Goal: Information Seeking & Learning: Learn about a topic

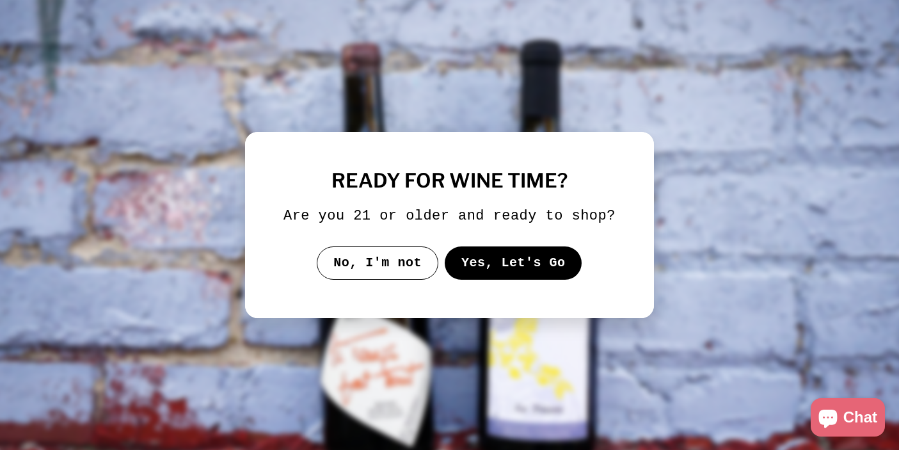
drag, startPoint x: 0, startPoint y: 0, endPoint x: 508, endPoint y: 269, distance: 574.6
click at [508, 269] on button "Yes, Let's Go" at bounding box center [514, 262] width 138 height 33
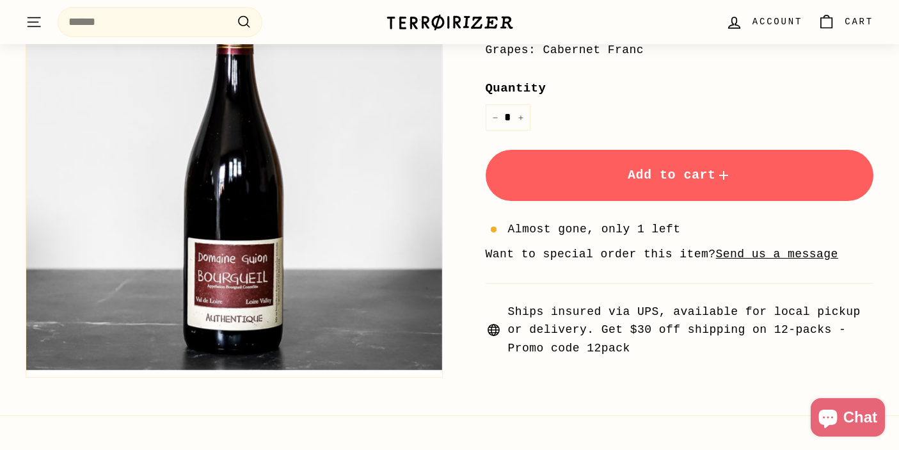
scroll to position [404, 0]
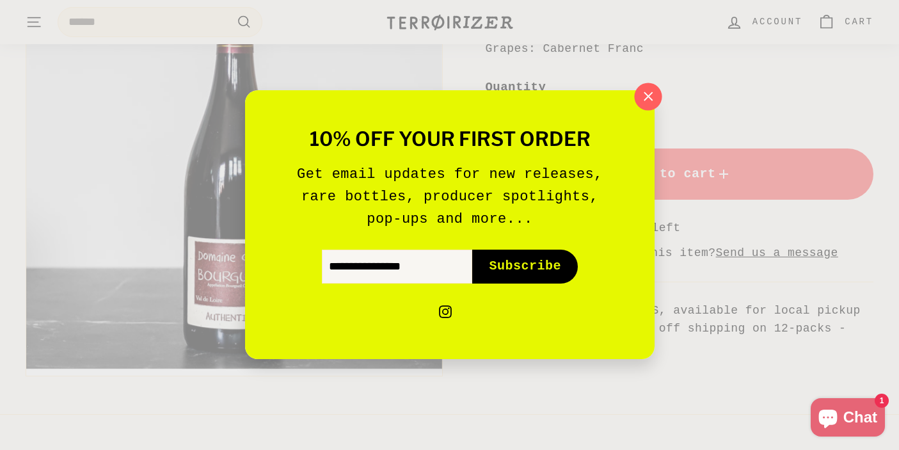
click at [641, 100] on icon "button" at bounding box center [647, 96] width 19 height 19
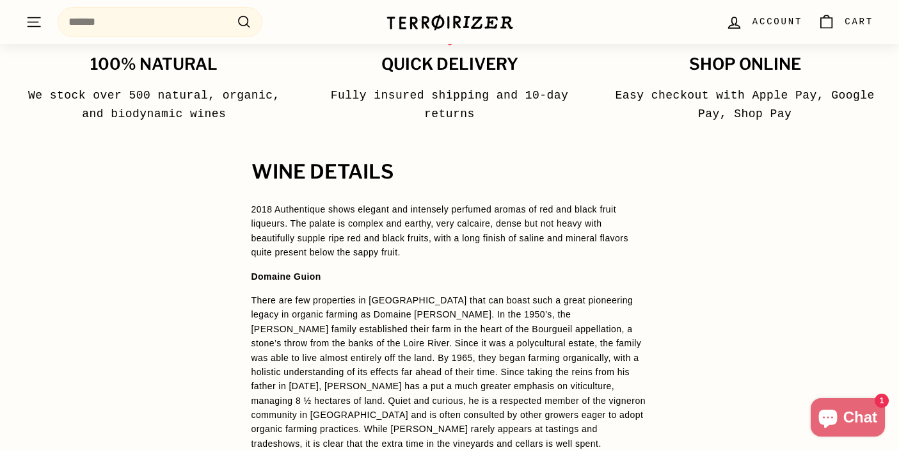
scroll to position [854, 0]
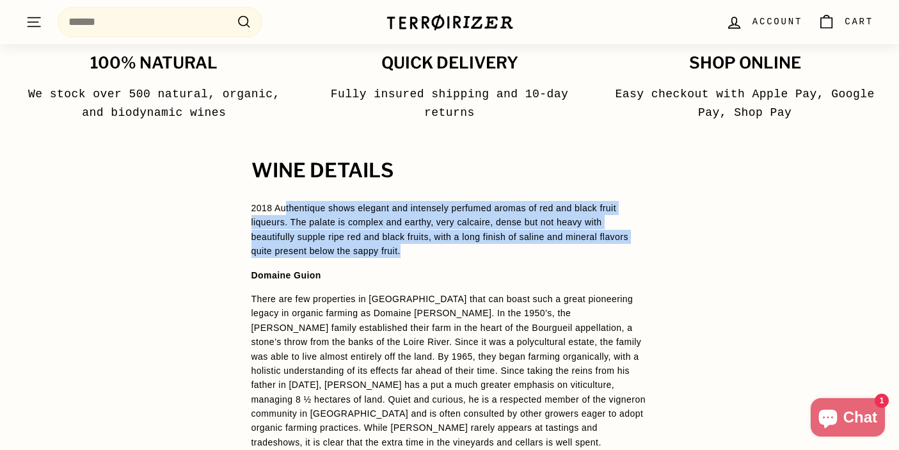
drag, startPoint x: 286, startPoint y: 204, endPoint x: 412, endPoint y: 266, distance: 140.3
click at [412, 266] on span "2018 Authentique shows elegant and intensely perfumed aromas of red and black f…" at bounding box center [450, 337] width 397 height 273
drag, startPoint x: 412, startPoint y: 266, endPoint x: 412, endPoint y: 214, distance: 52.5
click at [412, 214] on span "2018 Authentique shows elegant and intensely perfumed aromas of red and black f…" at bounding box center [450, 337] width 397 height 273
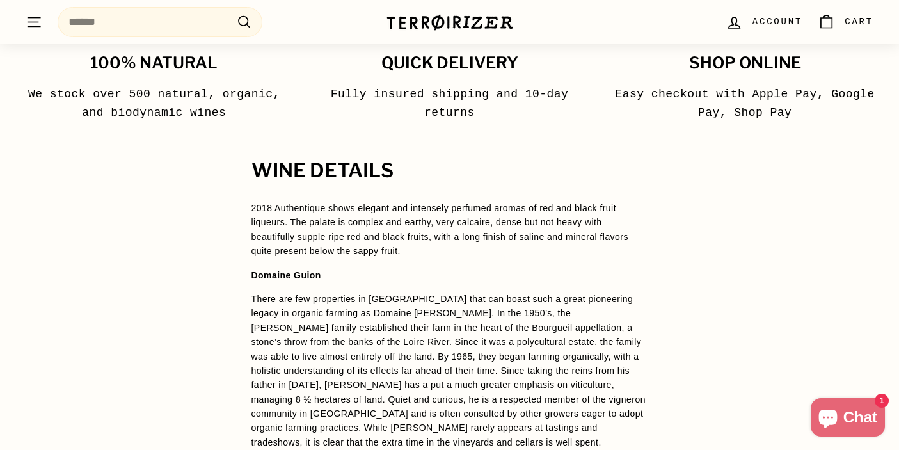
click at [407, 207] on span "2018 Authentique shows elegant and intensely perfumed aromas of red and black f…" at bounding box center [440, 229] width 377 height 53
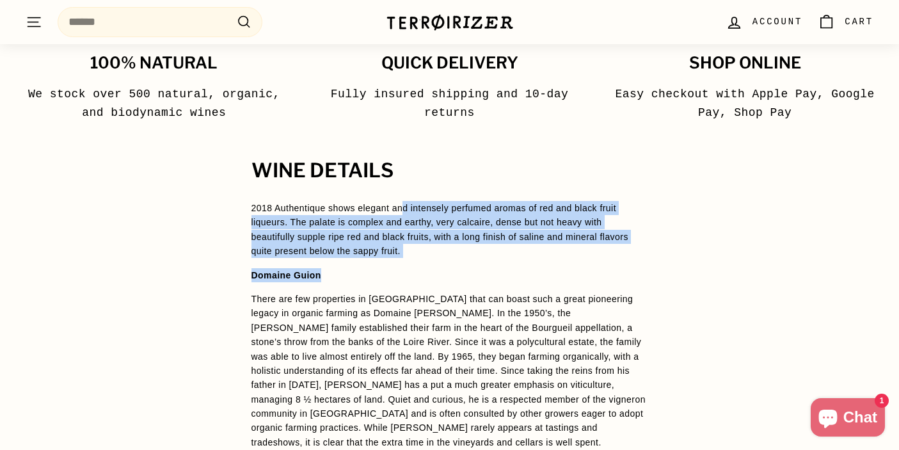
drag, startPoint x: 407, startPoint y: 204, endPoint x: 436, endPoint y: 275, distance: 76.3
click at [436, 275] on span "2018 Authentique shows elegant and intensely perfumed aromas of red and black f…" at bounding box center [450, 337] width 397 height 273
click at [444, 254] on p "2018 Authentique shows elegant and intensely perfumed aromas of red and black f…" at bounding box center [450, 230] width 397 height 58
drag, startPoint x: 419, startPoint y: 244, endPoint x: 419, endPoint y: 193, distance: 51.2
click at [419, 193] on div "WINE DETAILS 2018 Authentique shows elegant and intensely perfumed aromas of re…" at bounding box center [450, 377] width 448 height 435
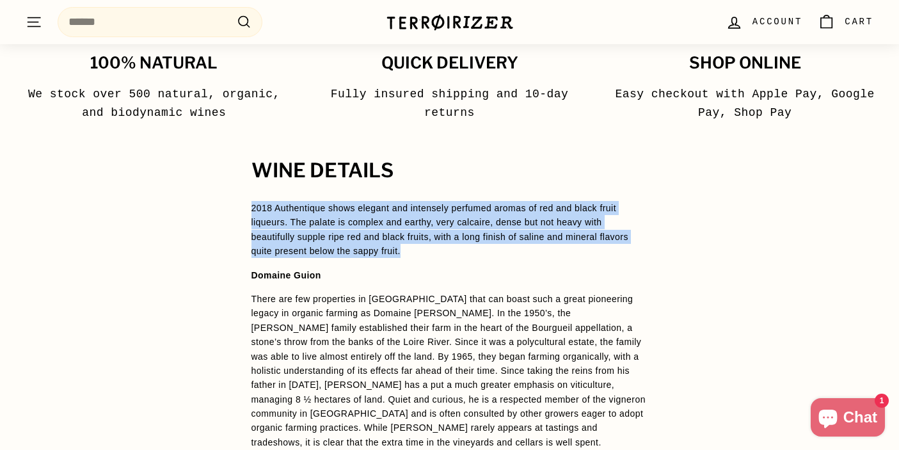
click at [435, 217] on span "2018 Authentique shows elegant and intensely perfumed aromas of red and black f…" at bounding box center [440, 229] width 377 height 53
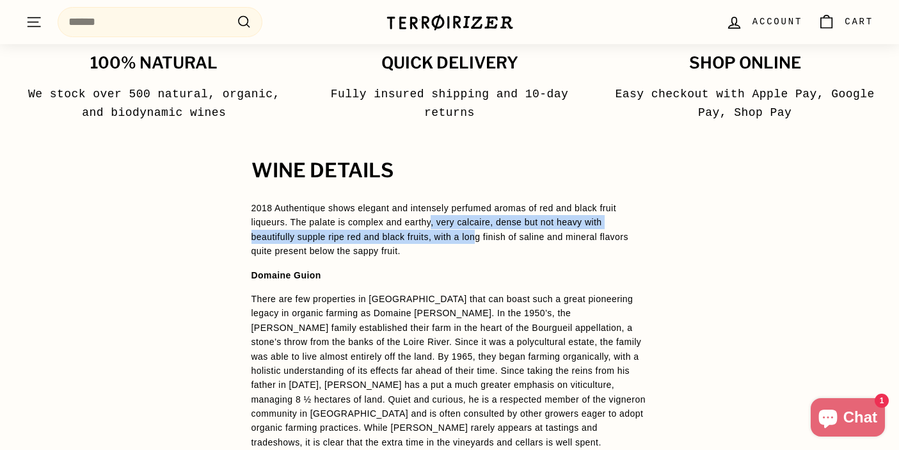
drag, startPoint x: 435, startPoint y: 217, endPoint x: 487, endPoint y: 243, distance: 57.8
click at [487, 243] on p "2018 Authentique shows elegant and intensely perfumed aromas of red and black f…" at bounding box center [450, 230] width 397 height 58
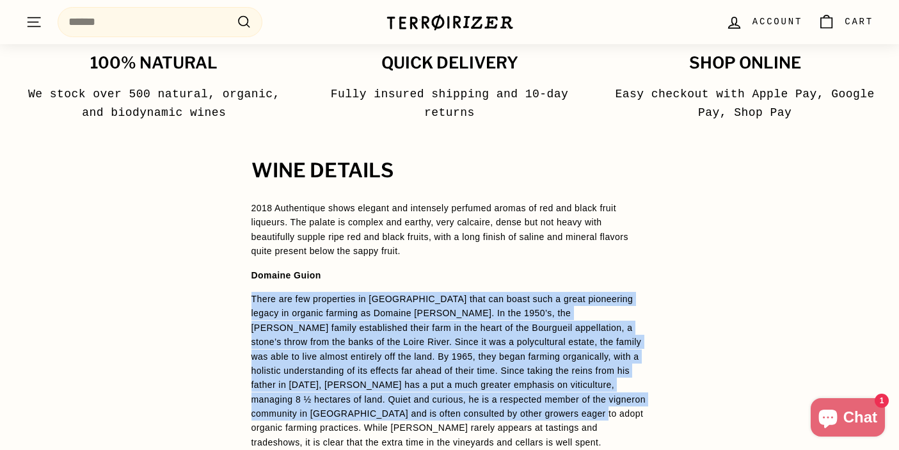
drag, startPoint x: 362, startPoint y: 276, endPoint x: 559, endPoint y: 414, distance: 240.9
click at [559, 414] on span "2018 Authentique shows elegant and intensely perfumed aromas of red and black f…" at bounding box center [450, 337] width 397 height 273
click at [559, 414] on span "There are few properties in [GEOGRAPHIC_DATA] that can boast such a great pione…" at bounding box center [449, 371] width 394 height 154
drag, startPoint x: 559, startPoint y: 414, endPoint x: 552, endPoint y: 296, distance: 118.6
click at [552, 296] on span "There are few properties in [GEOGRAPHIC_DATA] that can boast such a great pione…" at bounding box center [449, 371] width 394 height 154
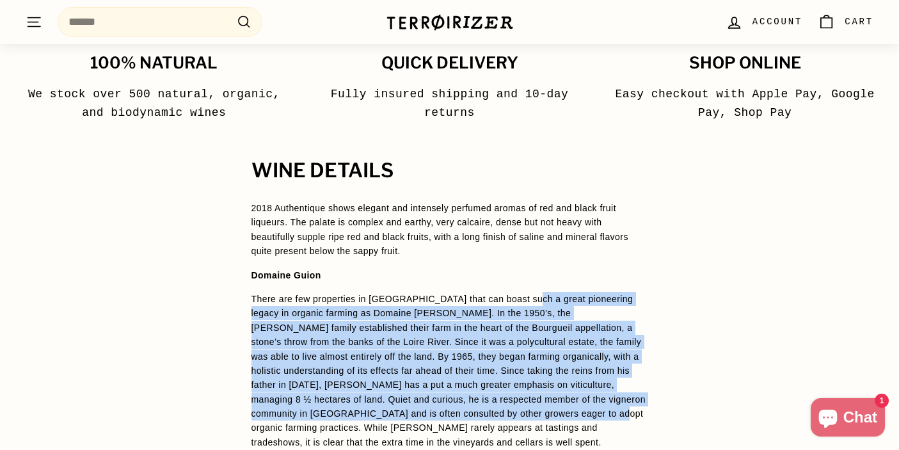
click at [552, 296] on span "There are few properties in [GEOGRAPHIC_DATA] that can boast such a great pione…" at bounding box center [449, 371] width 394 height 154
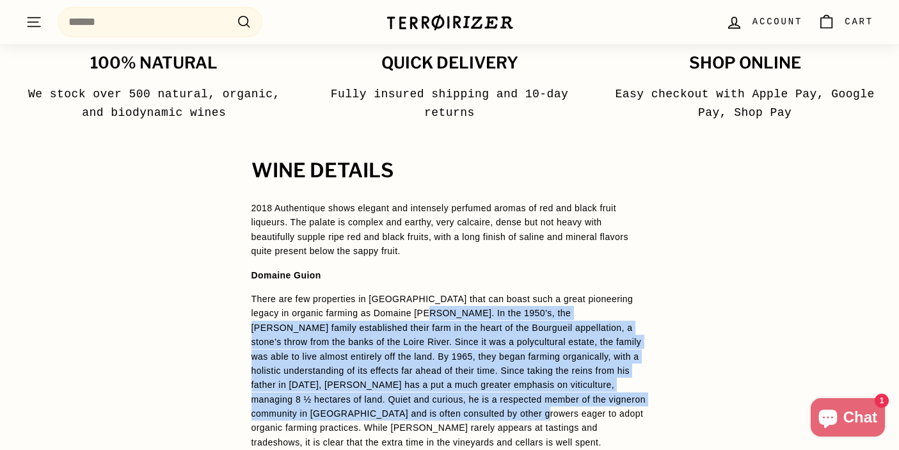
drag, startPoint x: 436, startPoint y: 312, endPoint x: 502, endPoint y: 408, distance: 117.0
click at [503, 411] on span "There are few properties in [GEOGRAPHIC_DATA] that can boast such a great pione…" at bounding box center [449, 371] width 394 height 154
click at [614, 396] on span "There are few properties in [GEOGRAPHIC_DATA] that can boast such a great pione…" at bounding box center [449, 371] width 394 height 154
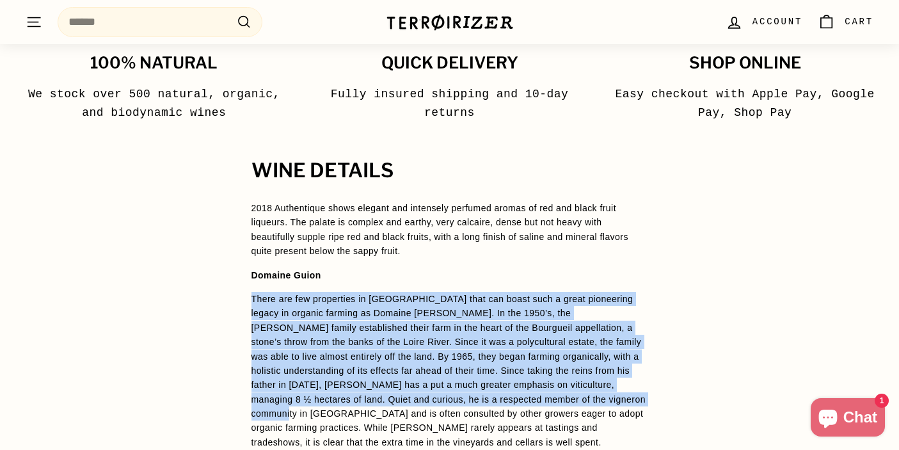
drag, startPoint x: 614, startPoint y: 396, endPoint x: 609, endPoint y: 269, distance: 127.5
click at [609, 269] on span "2018 Authentique shows elegant and intensely perfumed aromas of red and black f…" at bounding box center [450, 337] width 397 height 273
click at [468, 326] on span "There are few properties in [GEOGRAPHIC_DATA] that can boast such a great pione…" at bounding box center [449, 371] width 394 height 154
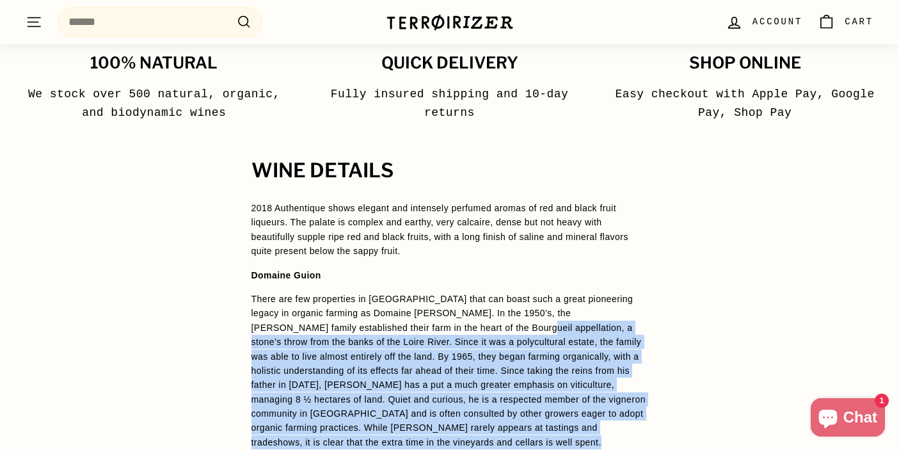
drag, startPoint x: 468, startPoint y: 326, endPoint x: 530, endPoint y: 438, distance: 128.3
click at [531, 439] on p "There are few properties in [GEOGRAPHIC_DATA] that can boast such a great pione…" at bounding box center [450, 370] width 397 height 157
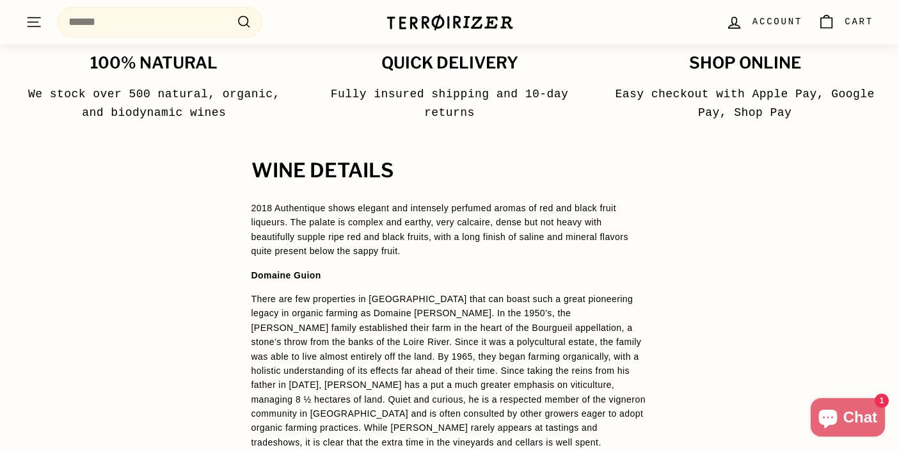
click at [530, 401] on span "There are few properties in [GEOGRAPHIC_DATA] that can boast such a great pione…" at bounding box center [449, 371] width 394 height 154
click at [323, 349] on p "There are few properties in [GEOGRAPHIC_DATA] that can boast such a great pione…" at bounding box center [450, 370] width 397 height 157
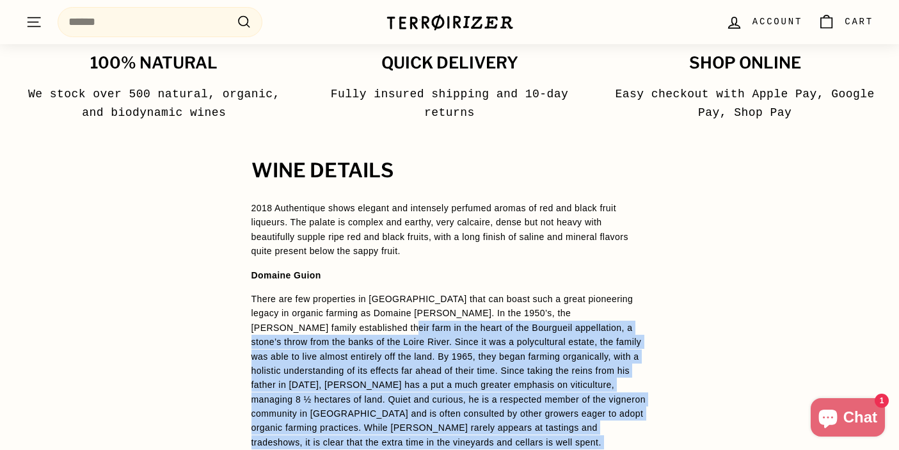
drag, startPoint x: 323, startPoint y: 333, endPoint x: 440, endPoint y: 457, distance: 170.2
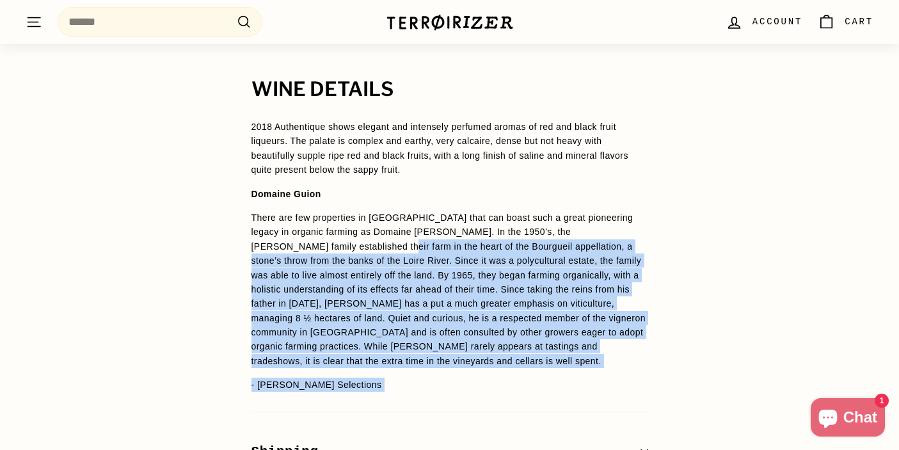
click at [447, 266] on p "There are few properties in [GEOGRAPHIC_DATA] that can boast such a great pione…" at bounding box center [450, 289] width 397 height 157
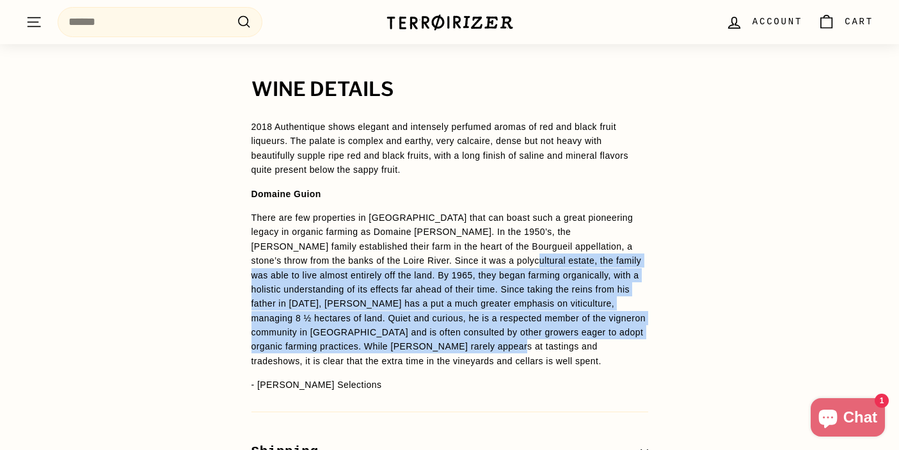
drag, startPoint x: 447, startPoint y: 266, endPoint x: 475, endPoint y: 353, distance: 91.9
click at [475, 353] on p "There are few properties in [GEOGRAPHIC_DATA] that can boast such a great pione…" at bounding box center [450, 289] width 397 height 157
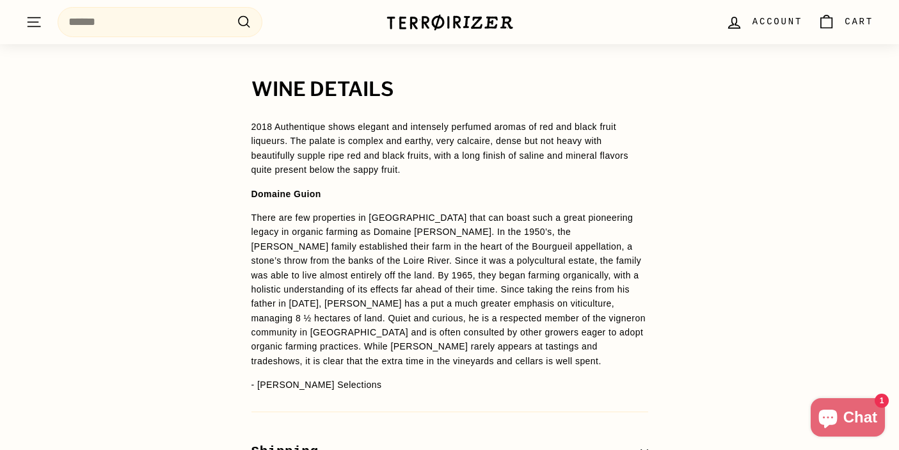
click at [491, 299] on span "There are few properties in [GEOGRAPHIC_DATA] that can boast such a great pione…" at bounding box center [449, 289] width 394 height 154
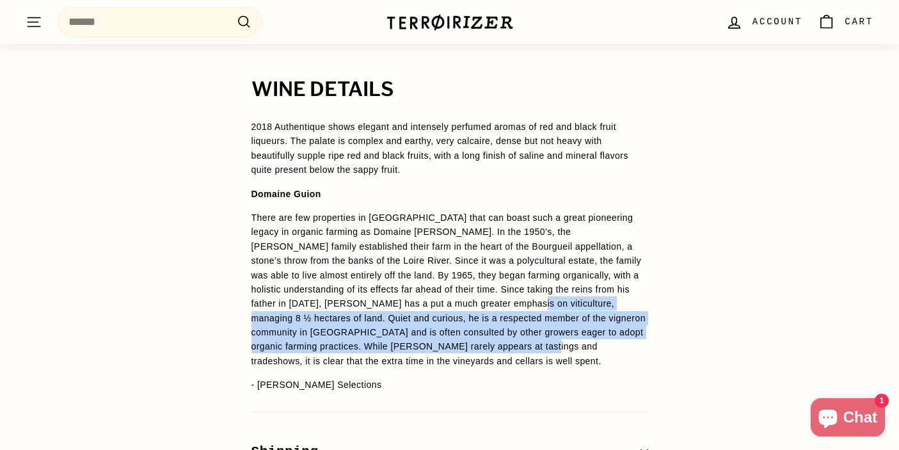
drag, startPoint x: 491, startPoint y: 299, endPoint x: 516, endPoint y: 362, distance: 67.5
click at [516, 362] on p "There are few properties in [GEOGRAPHIC_DATA] that can boast such a great pione…" at bounding box center [450, 289] width 397 height 157
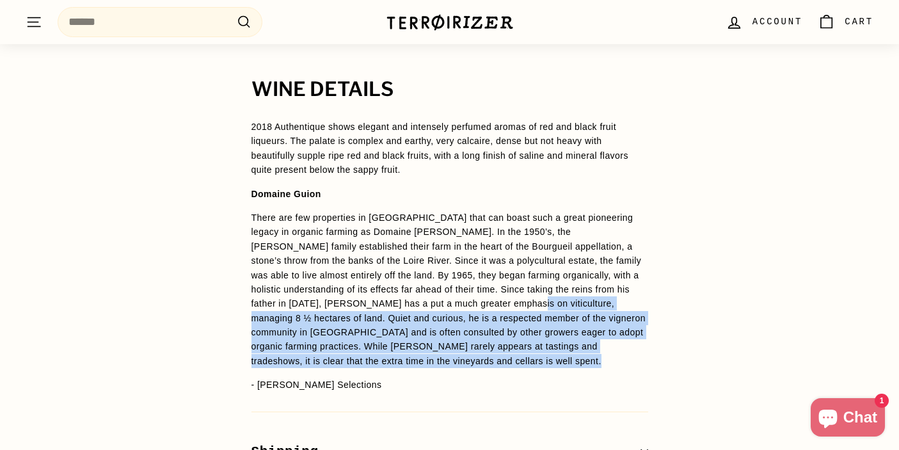
click at [522, 334] on span "There are few properties in [GEOGRAPHIC_DATA] that can boast such a great pione…" at bounding box center [449, 289] width 394 height 154
drag, startPoint x: 485, startPoint y: 301, endPoint x: 502, endPoint y: 365, distance: 66.8
click at [502, 365] on p "There are few properties in [GEOGRAPHIC_DATA] that can boast such a great pione…" at bounding box center [450, 289] width 397 height 157
click at [533, 356] on p "There are few properties in [GEOGRAPHIC_DATA] that can boast such a great pione…" at bounding box center [450, 289] width 397 height 157
drag, startPoint x: 533, startPoint y: 356, endPoint x: 533, endPoint y: 296, distance: 60.2
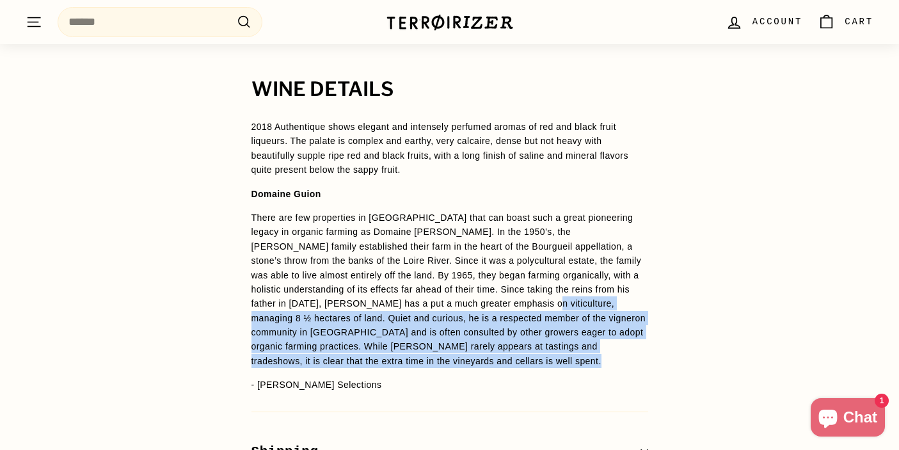
click at [533, 296] on p "There are few properties in [GEOGRAPHIC_DATA] that can boast such a great pione…" at bounding box center [450, 289] width 397 height 157
drag, startPoint x: 533, startPoint y: 296, endPoint x: 537, endPoint y: 387, distance: 90.4
click at [537, 387] on span "2018 Authentique shows elegant and intensely perfumed aromas of red and black f…" at bounding box center [450, 256] width 397 height 273
click at [557, 359] on p "There are few properties in [GEOGRAPHIC_DATA] that can boast such a great pione…" at bounding box center [450, 289] width 397 height 157
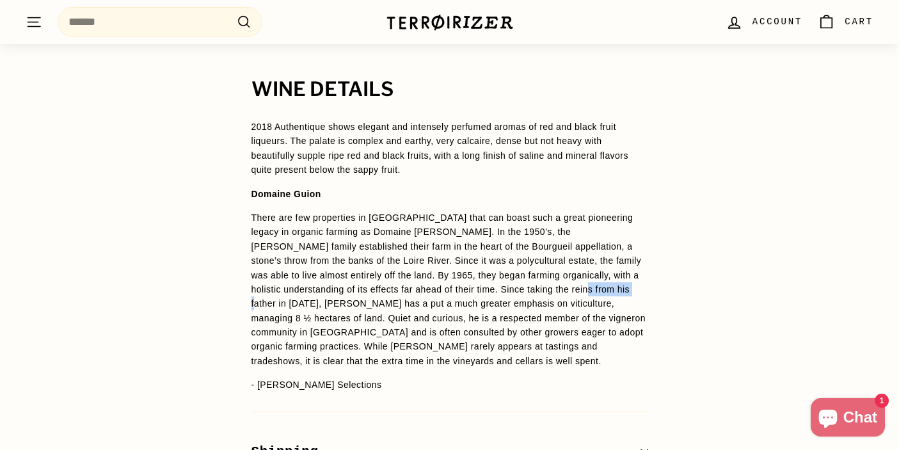
drag, startPoint x: 543, startPoint y: 290, endPoint x: 601, endPoint y: 290, distance: 58.2
click at [601, 290] on span "There are few properties in [GEOGRAPHIC_DATA] that can boast such a great pione…" at bounding box center [449, 289] width 394 height 154
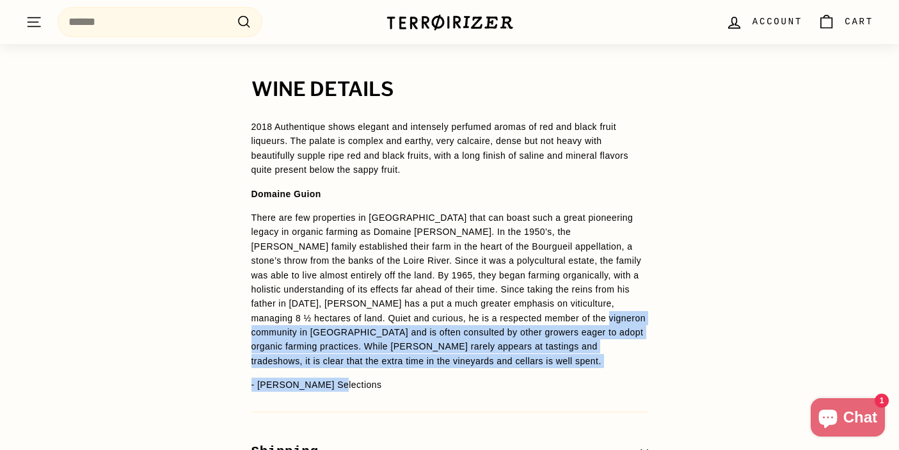
drag, startPoint x: 570, startPoint y: 314, endPoint x: 579, endPoint y: 382, distance: 69.1
click at [579, 383] on span "2018 Authentique shows elegant and intensely perfumed aromas of red and black f…" at bounding box center [450, 256] width 397 height 273
click at [579, 382] on p "- [PERSON_NAME] Selections" at bounding box center [450, 385] width 397 height 14
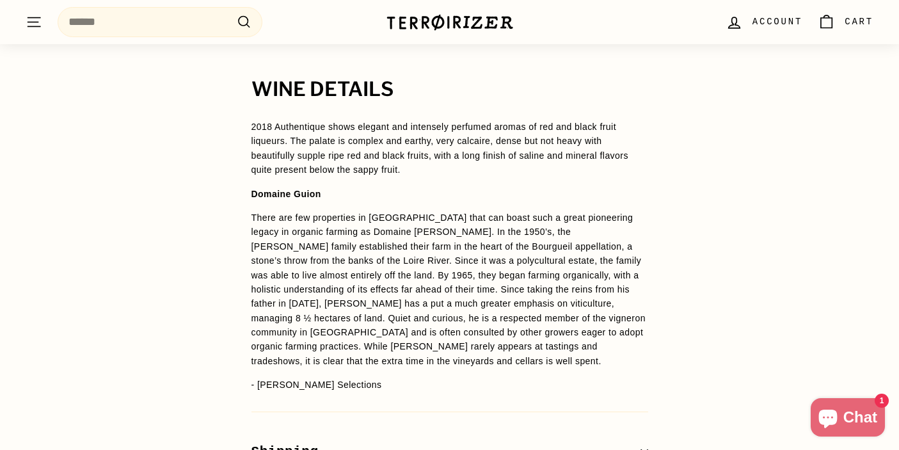
click at [595, 343] on span "There are few properties in [GEOGRAPHIC_DATA] that can boast such a great pione…" at bounding box center [449, 289] width 394 height 154
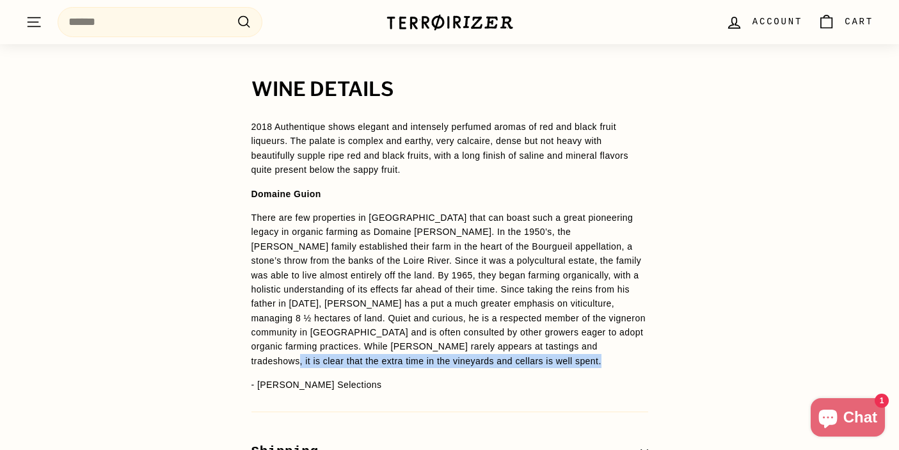
drag, startPoint x: 595, startPoint y: 343, endPoint x: 600, endPoint y: 366, distance: 23.5
click at [600, 366] on p "There are few properties in [GEOGRAPHIC_DATA] that can boast such a great pione…" at bounding box center [450, 289] width 397 height 157
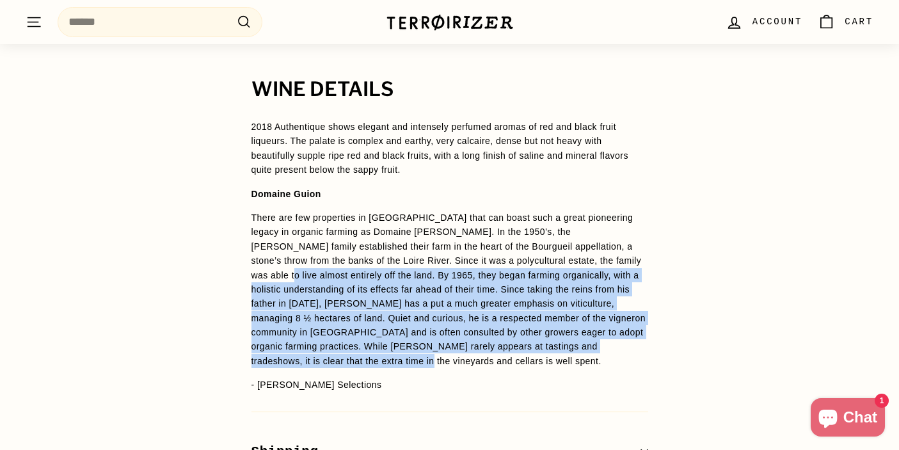
drag, startPoint x: 600, startPoint y: 366, endPoint x: 599, endPoint y: 262, distance: 104.3
click at [599, 262] on p "There are few properties in [GEOGRAPHIC_DATA] that can boast such a great pione…" at bounding box center [450, 289] width 397 height 157
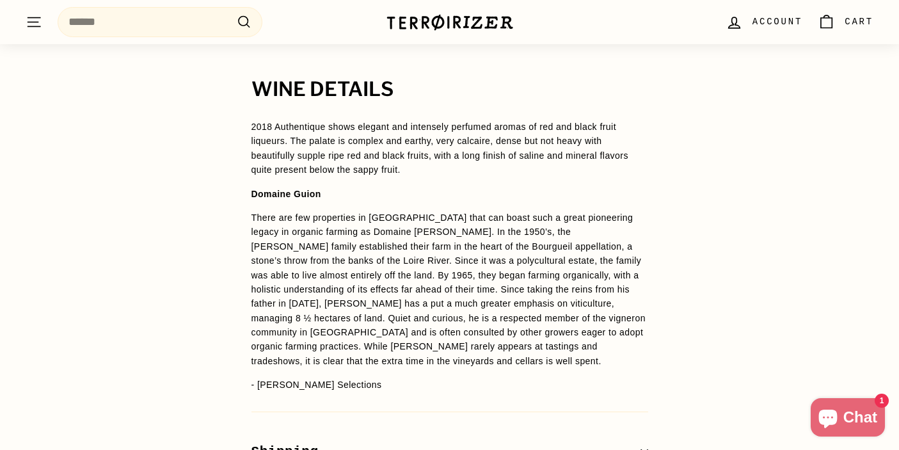
click at [579, 208] on span "2018 Authentique shows elegant and intensely perfumed aromas of red and black f…" at bounding box center [450, 256] width 397 height 273
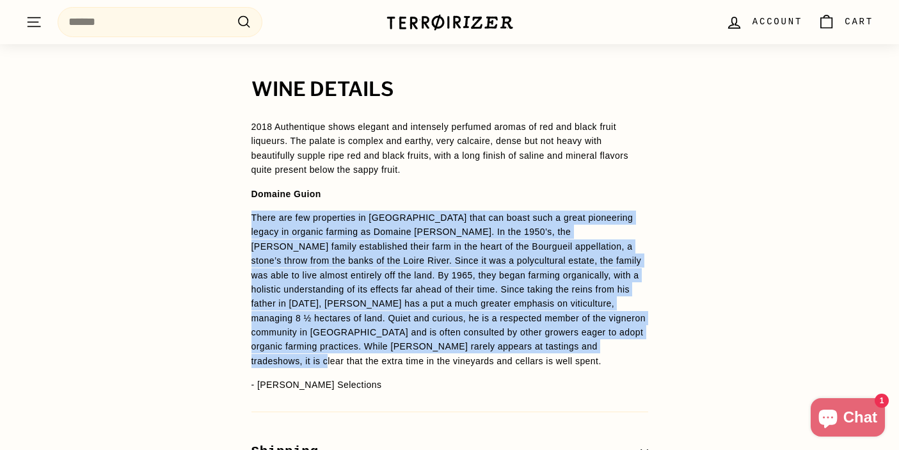
drag, startPoint x: 579, startPoint y: 208, endPoint x: 614, endPoint y: 353, distance: 148.7
click at [614, 353] on span "2018 Authentique shows elegant and intensely perfumed aromas of red and black f…" at bounding box center [450, 256] width 397 height 273
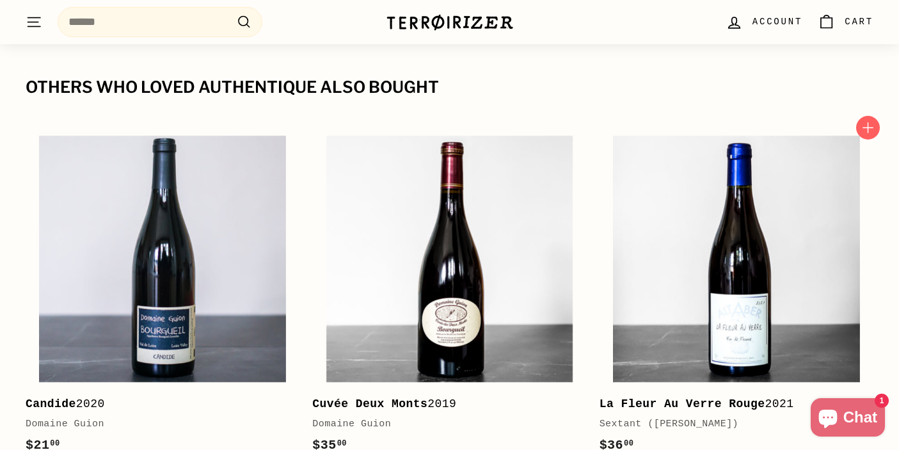
scroll to position [1410, 0]
